Goal: Task Accomplishment & Management: Use online tool/utility

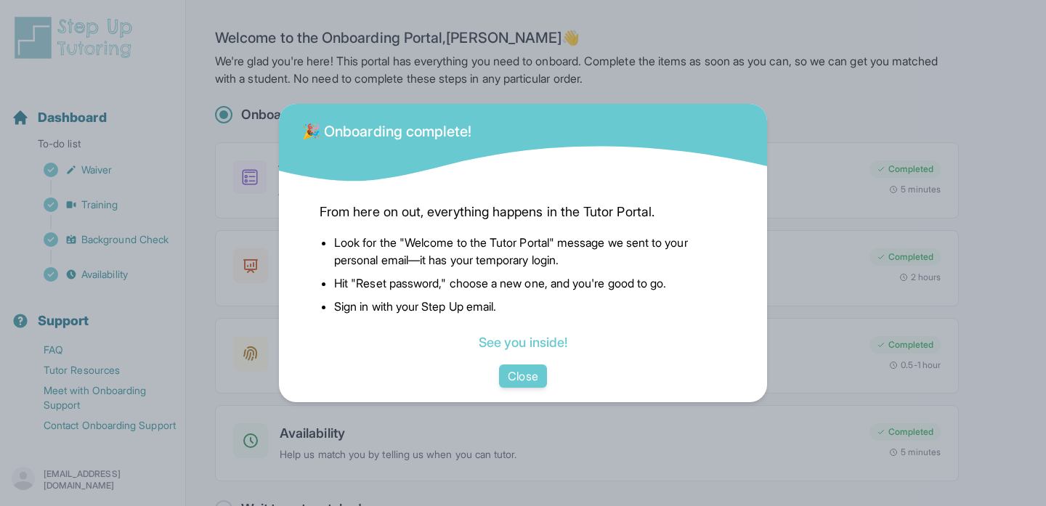
click at [526, 373] on button "Close" at bounding box center [522, 376] width 47 height 23
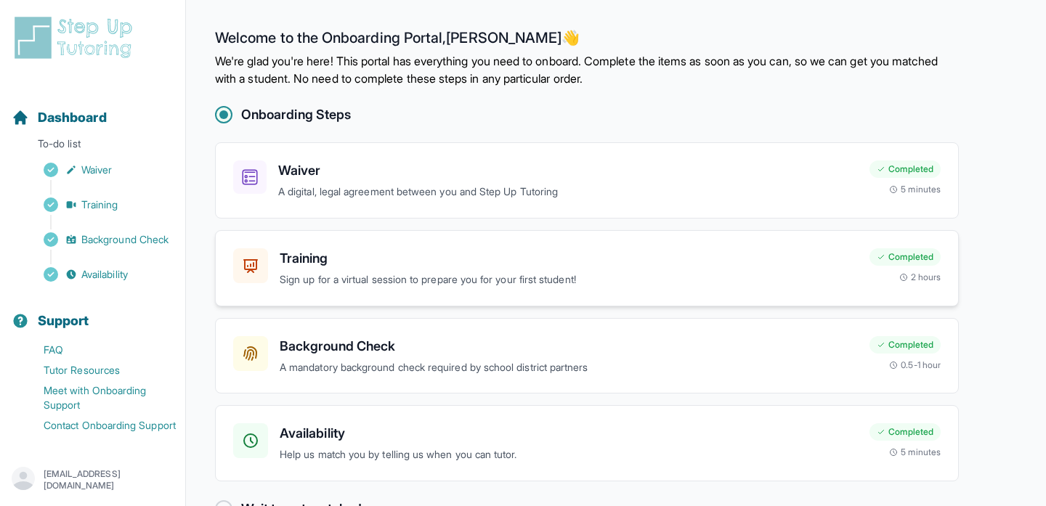
click at [450, 298] on div "Training Sign up for a virtual session to prepare you for your first student! C…" at bounding box center [587, 268] width 744 height 76
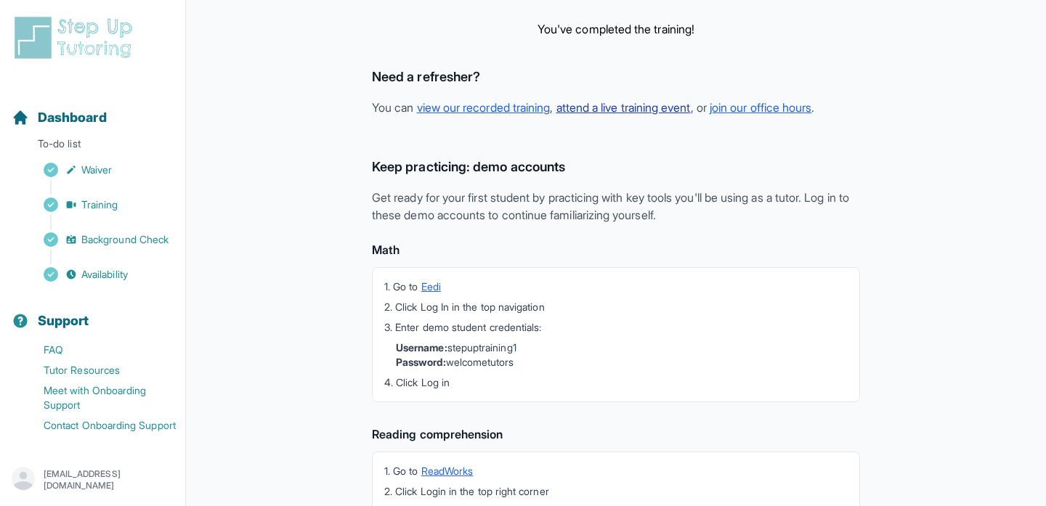
scroll to position [256, 0]
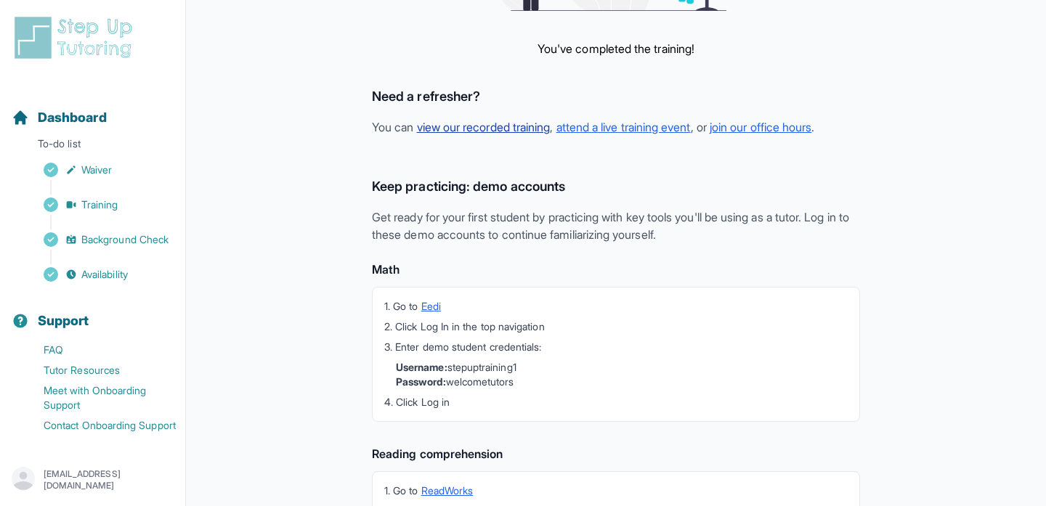
click at [519, 126] on link "view our recorded training" at bounding box center [484, 127] width 134 height 15
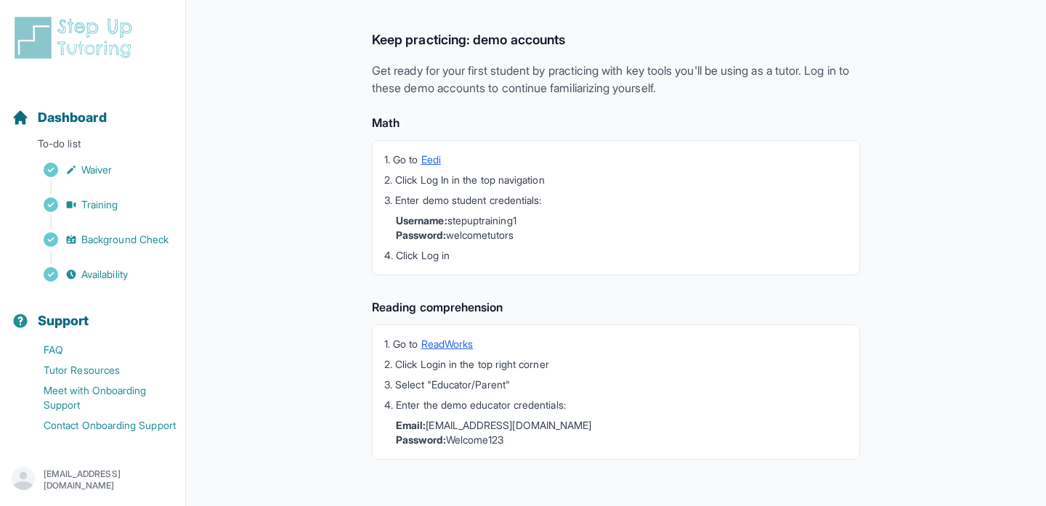
scroll to position [408, 0]
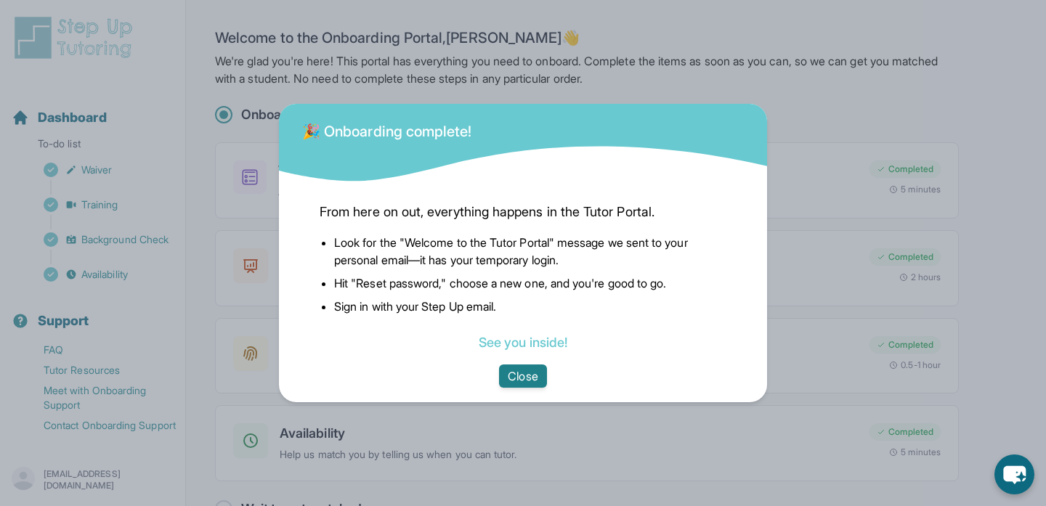
click at [519, 371] on button "Close" at bounding box center [522, 376] width 47 height 23
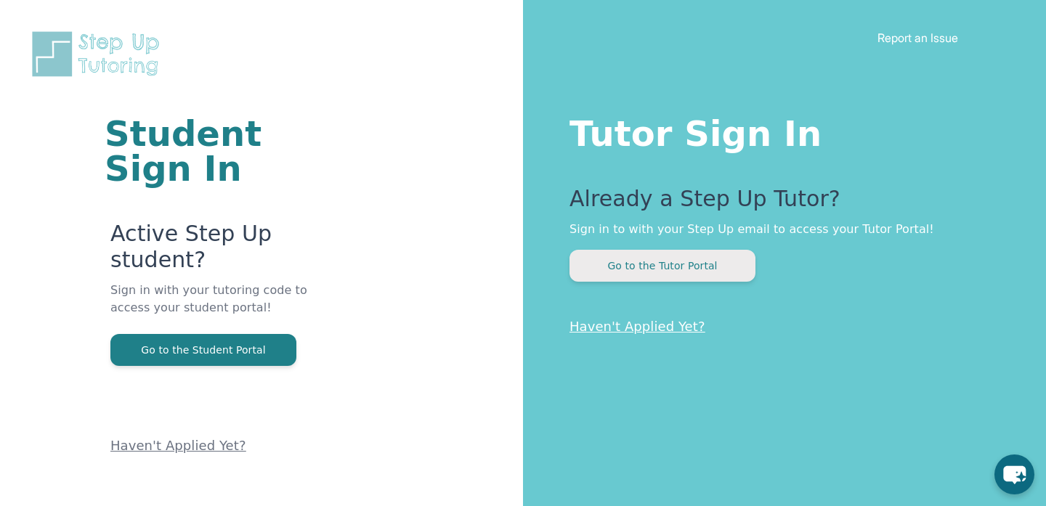
click at [704, 279] on button "Go to the Tutor Portal" at bounding box center [662, 266] width 186 height 32
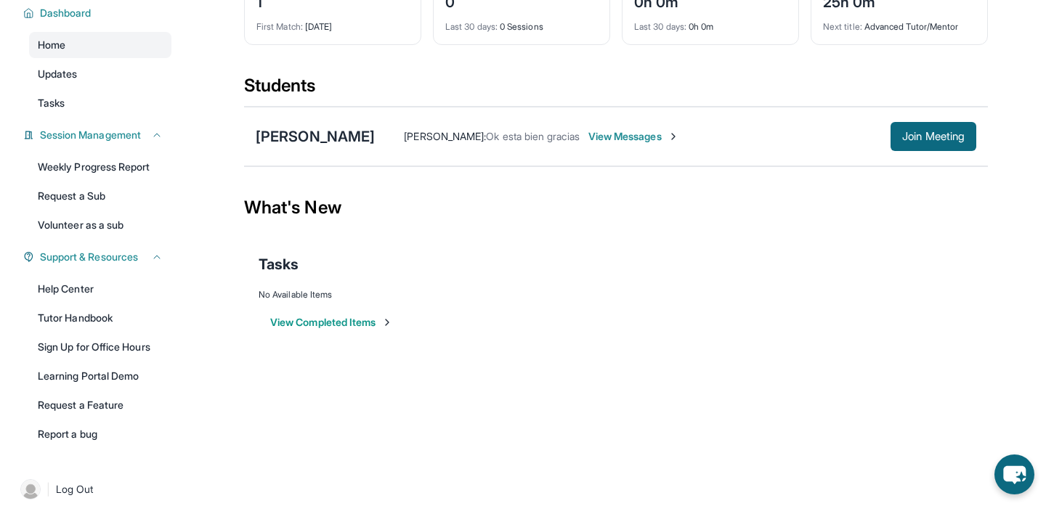
scroll to position [121, 0]
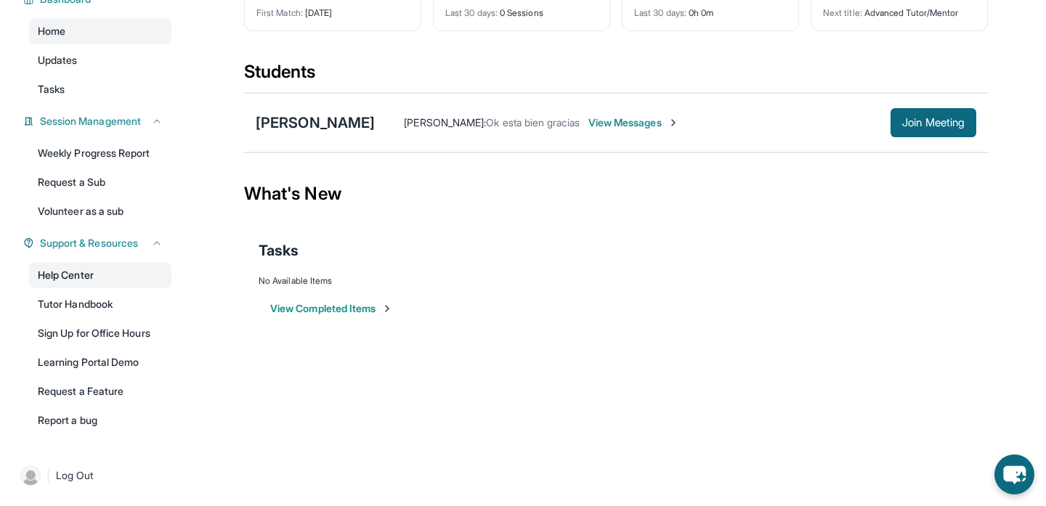
click at [93, 278] on link "Help Center" at bounding box center [100, 275] width 142 height 26
click at [82, 79] on link "Tasks" at bounding box center [100, 89] width 142 height 26
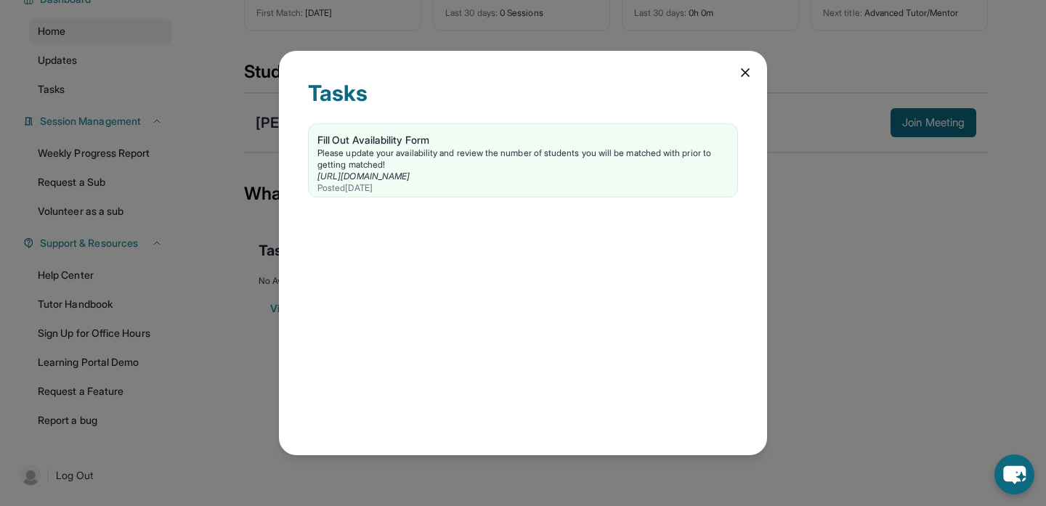
click at [742, 66] on icon at bounding box center [745, 72] width 15 height 15
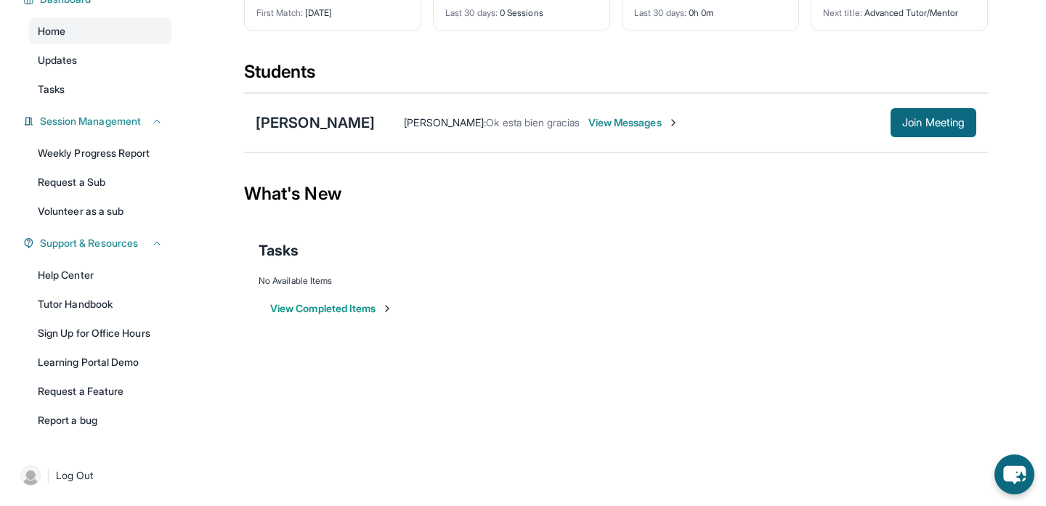
scroll to position [0, 0]
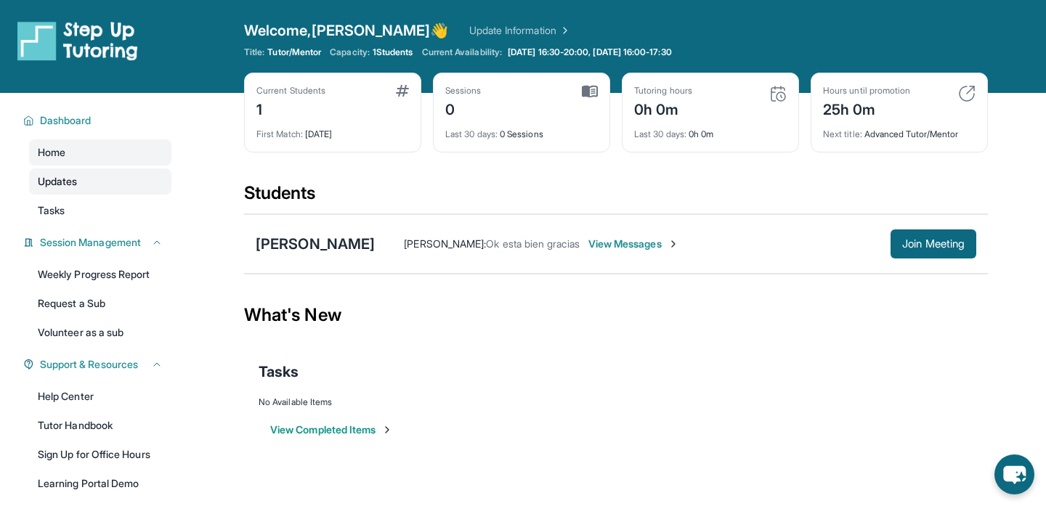
click at [107, 186] on link "Updates" at bounding box center [100, 182] width 142 height 26
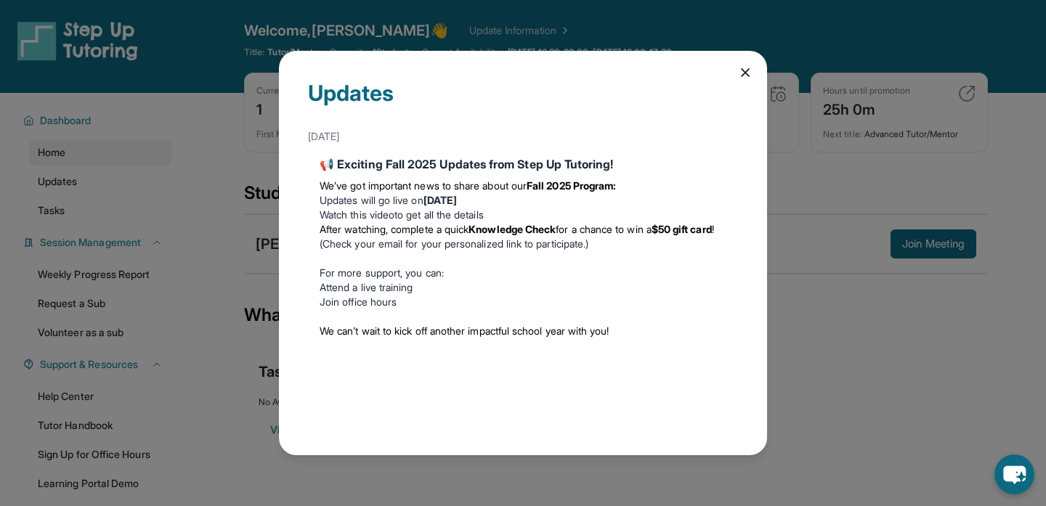
click at [738, 68] on icon at bounding box center [745, 72] width 15 height 15
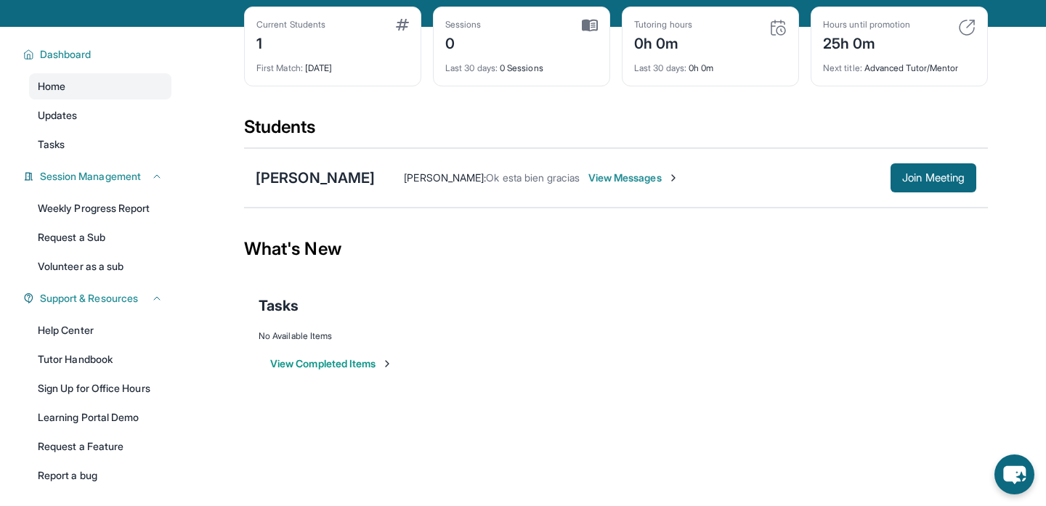
scroll to position [71, 0]
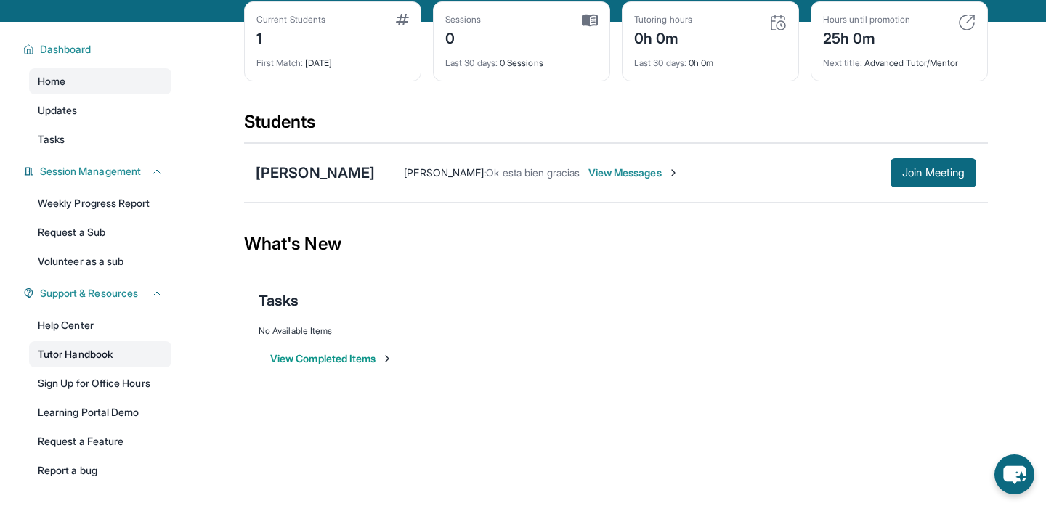
click at [94, 352] on link "Tutor Handbook" at bounding box center [100, 354] width 142 height 26
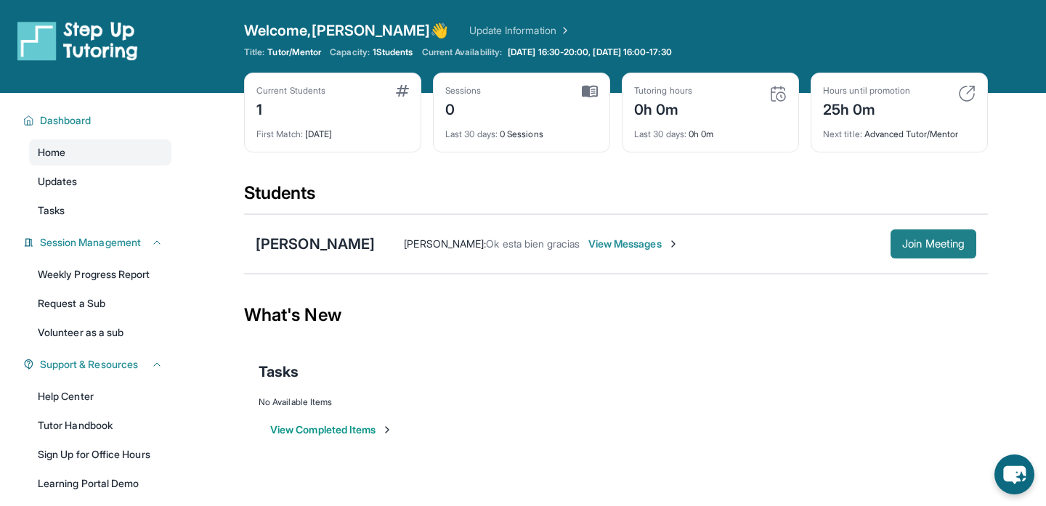
click at [911, 240] on span "Join Meeting" at bounding box center [933, 244] width 62 height 9
